Goal: Find specific page/section: Find specific page/section

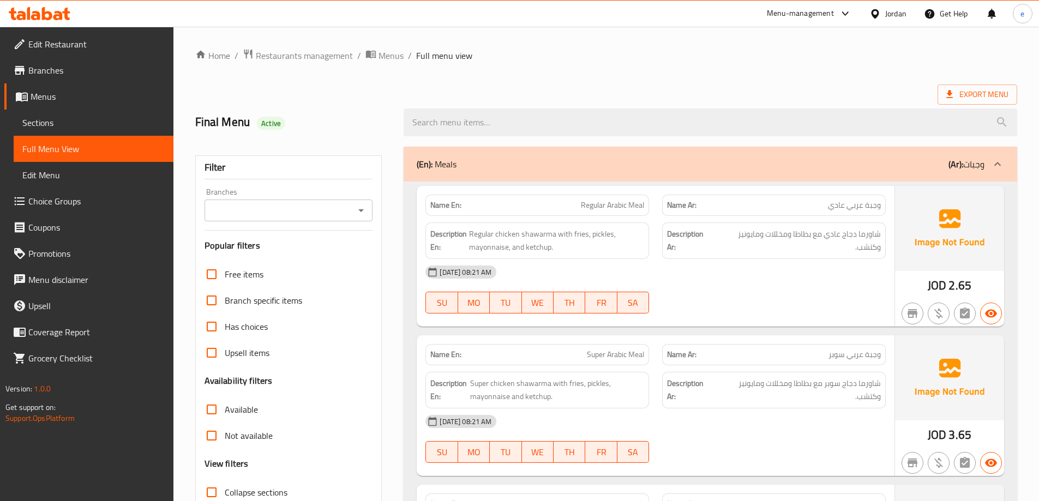
scroll to position [7263, 0]
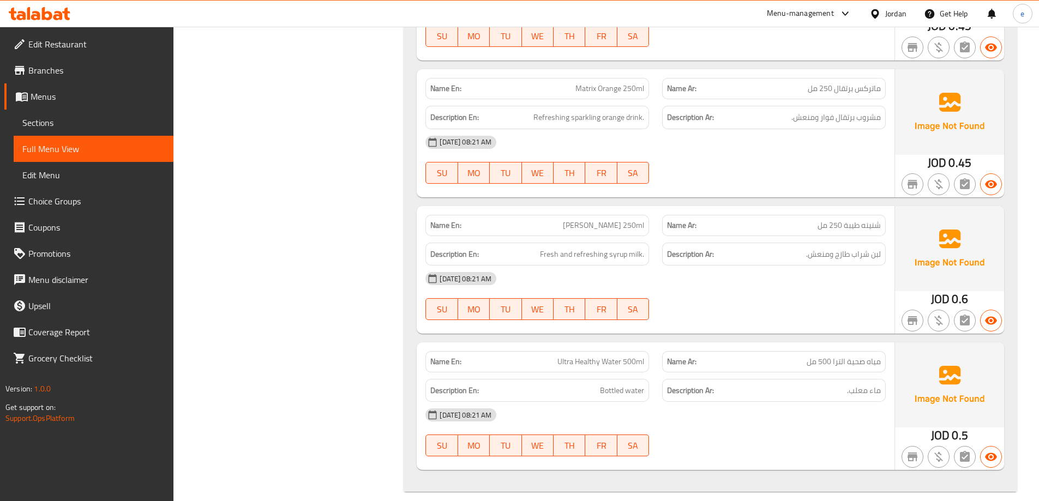
click at [891, 20] on div "Jordan" at bounding box center [895, 14] width 21 height 12
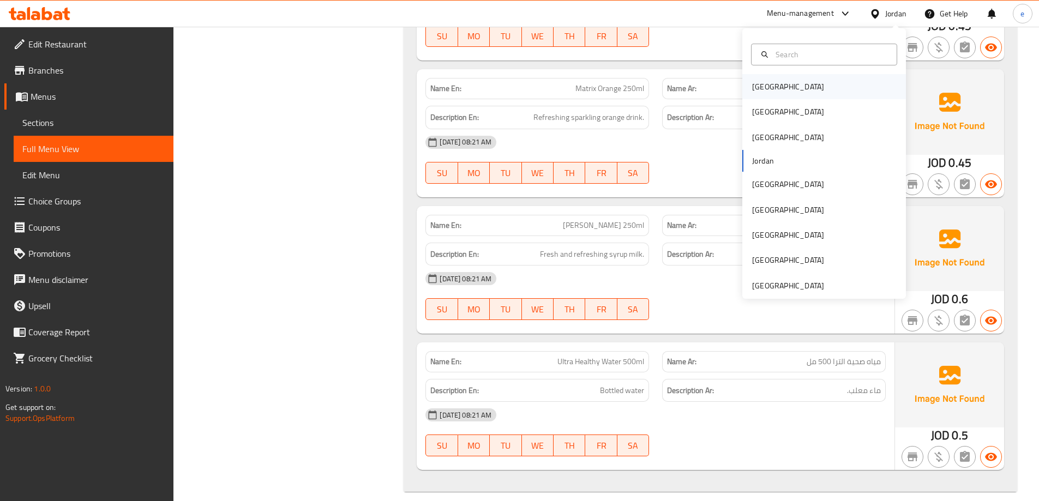
click at [754, 87] on div "[GEOGRAPHIC_DATA]" at bounding box center [788, 87] width 72 height 12
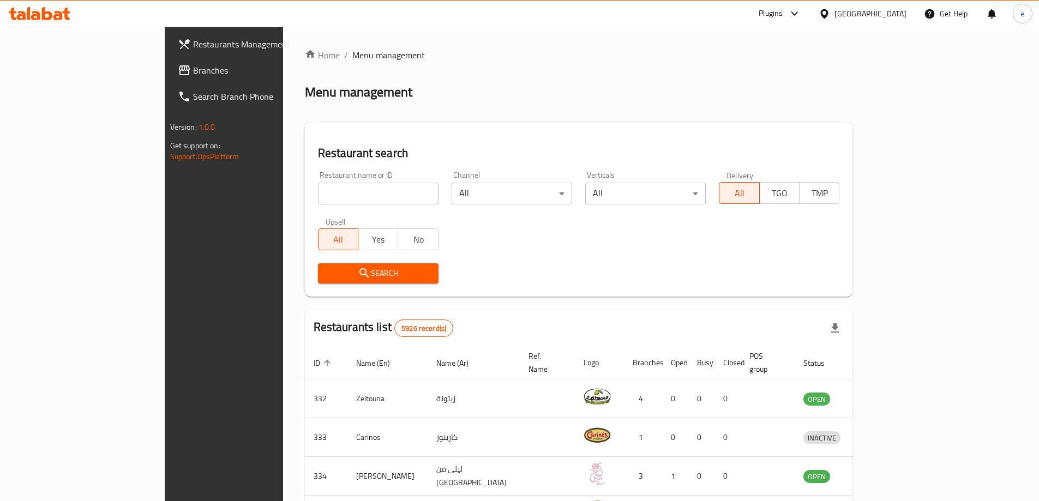
click at [178, 65] on icon at bounding box center [184, 70] width 13 height 13
